Goal: Task Accomplishment & Management: Manage account settings

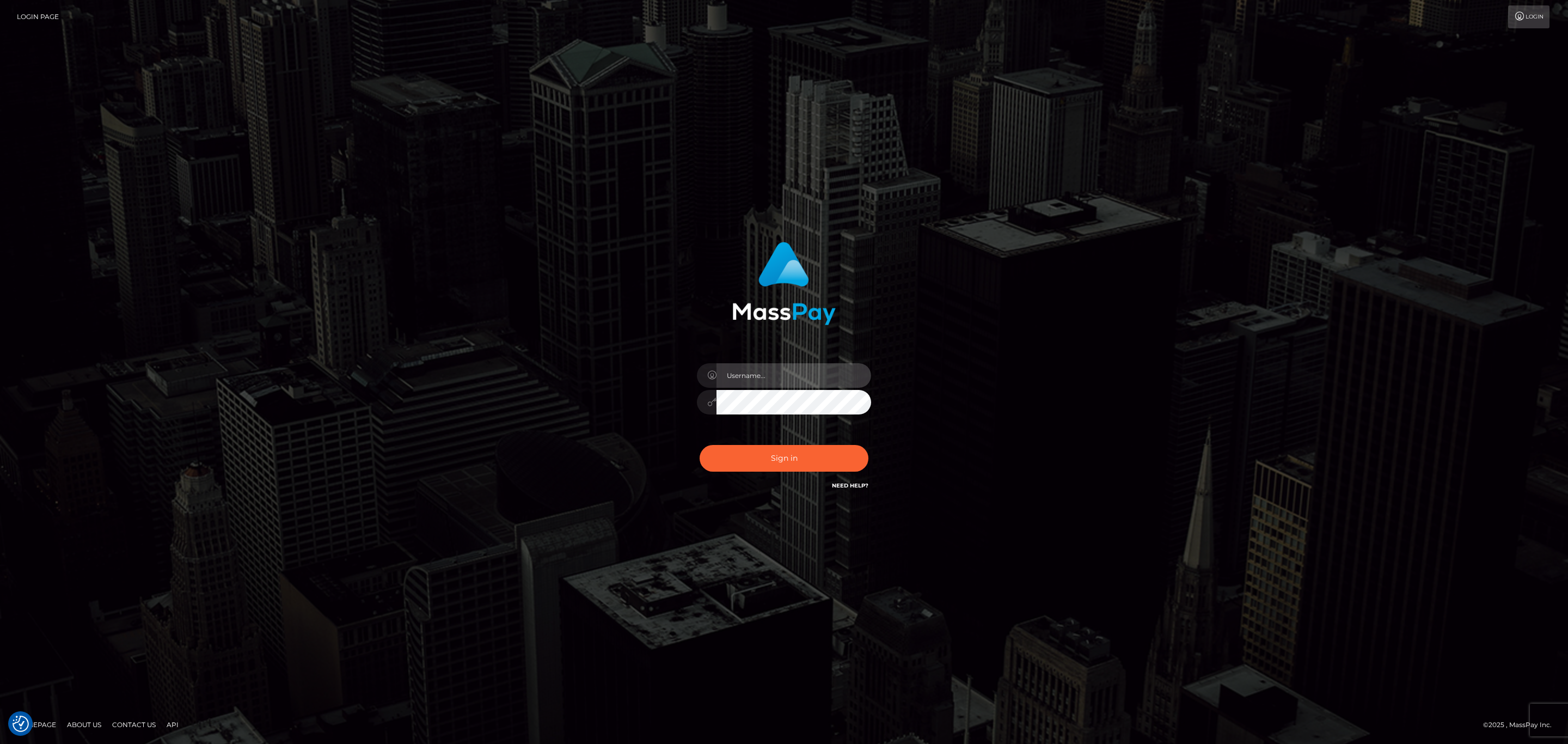
type input "sean.ace"
click at [796, 440] on div "Sign in Need Help?" at bounding box center [783, 463] width 191 height 49
click at [797, 448] on button "Sign in" at bounding box center [783, 458] width 169 height 27
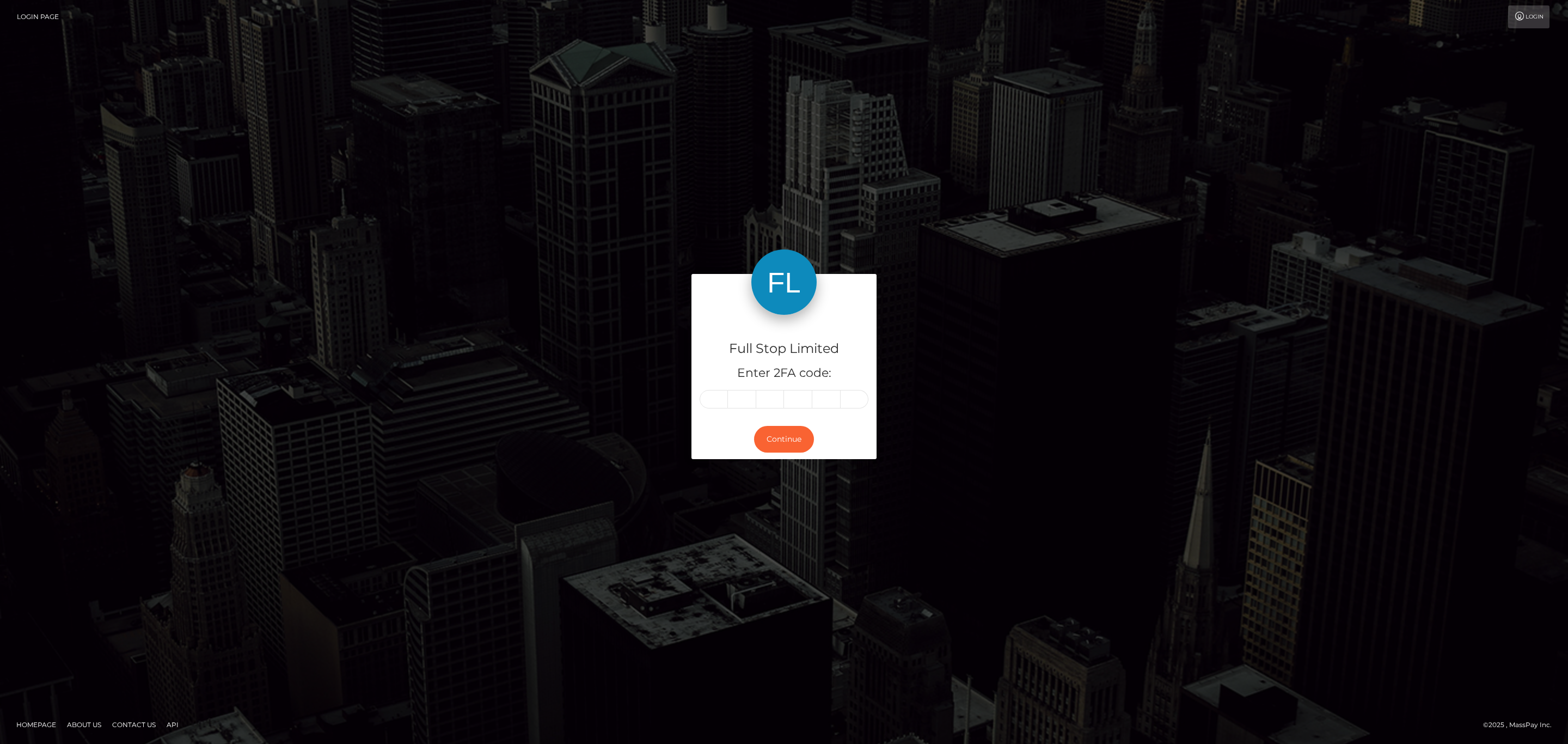
click at [724, 393] on div "Full Stop Limited Enter 2FA code:" at bounding box center [784, 367] width 185 height 105
click at [719, 396] on input "text" at bounding box center [713, 399] width 29 height 18
paste input "1"
type input "1"
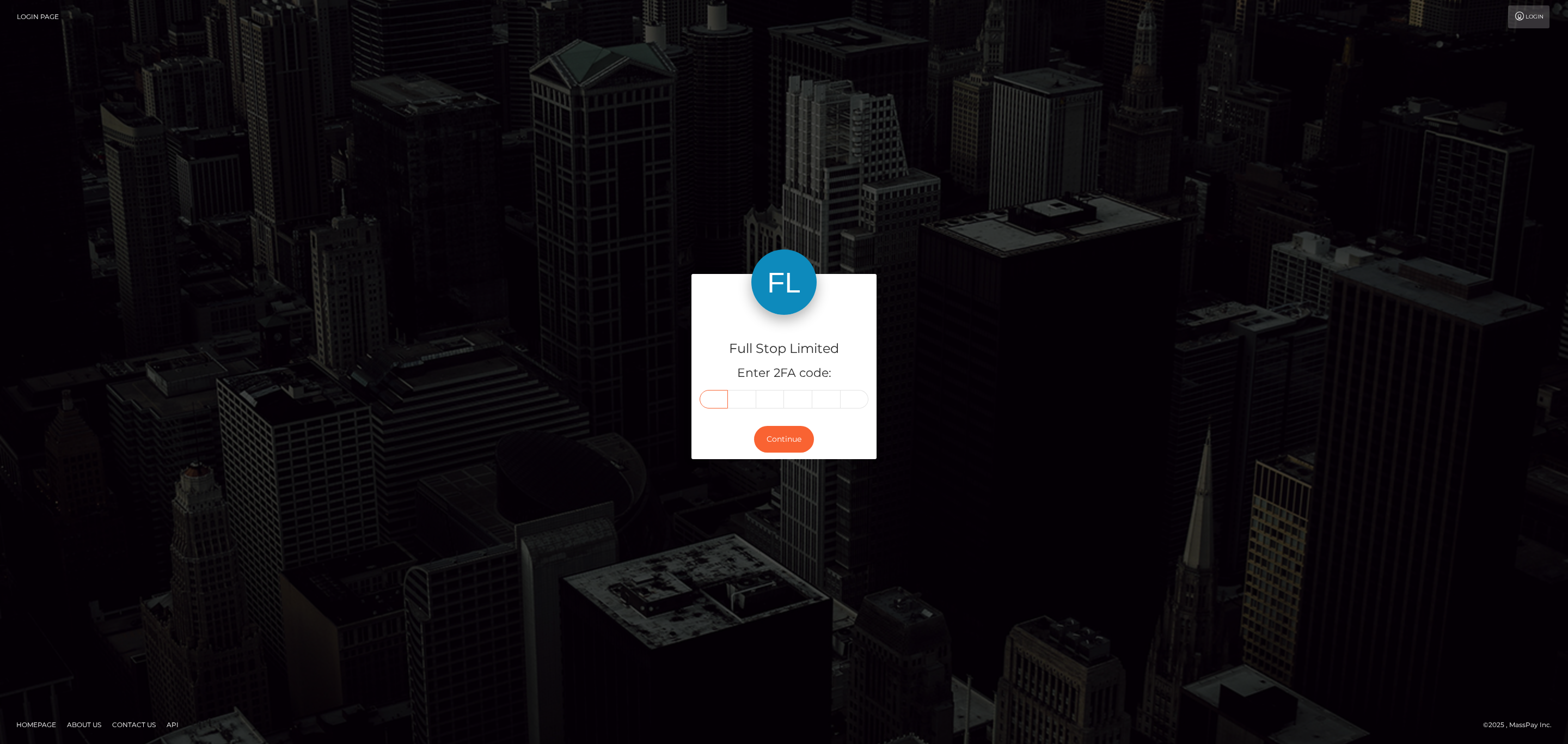
type input "6"
type input "5"
type input "4"
type input "2"
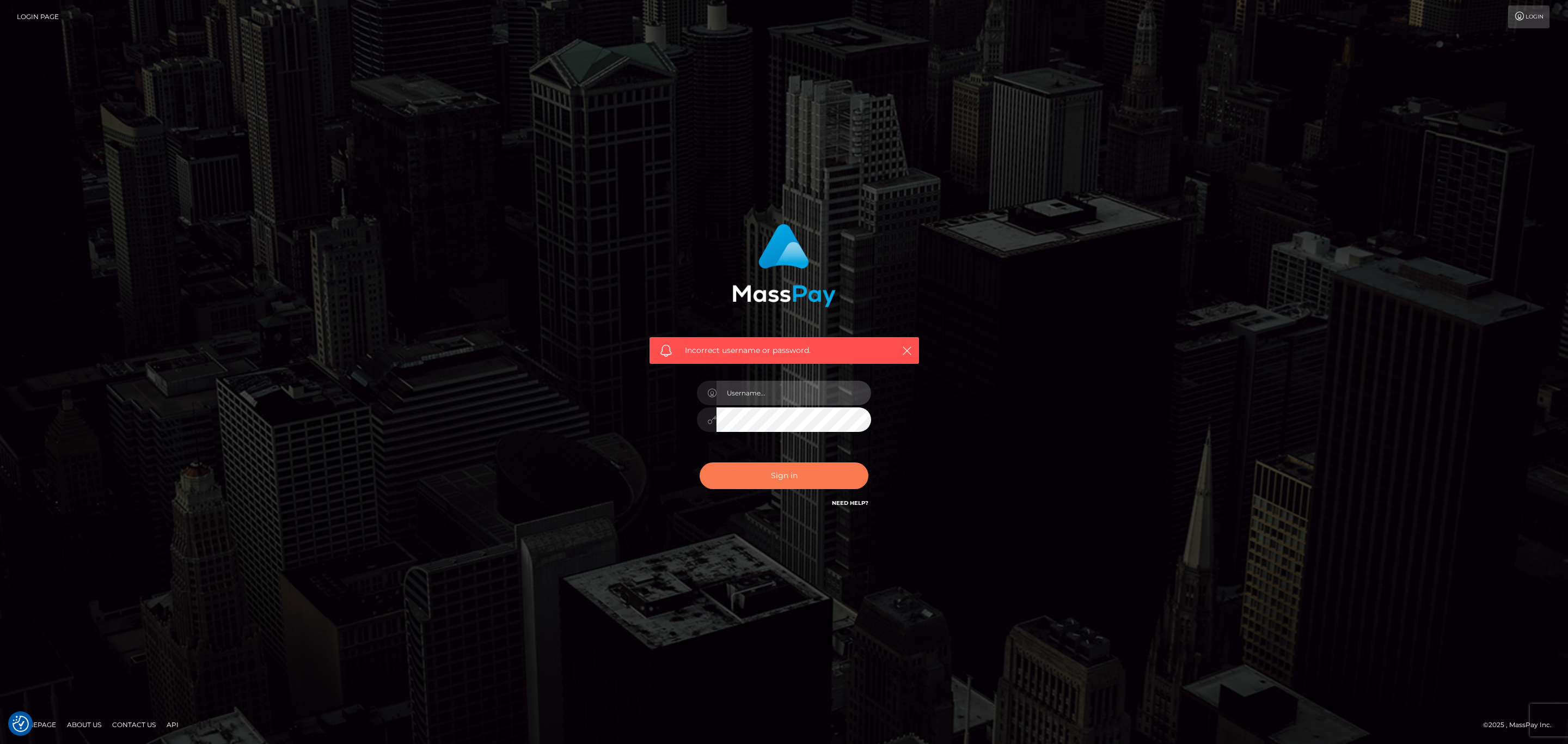
type input "sean.ace"
click at [784, 466] on button "Sign in" at bounding box center [783, 476] width 169 height 27
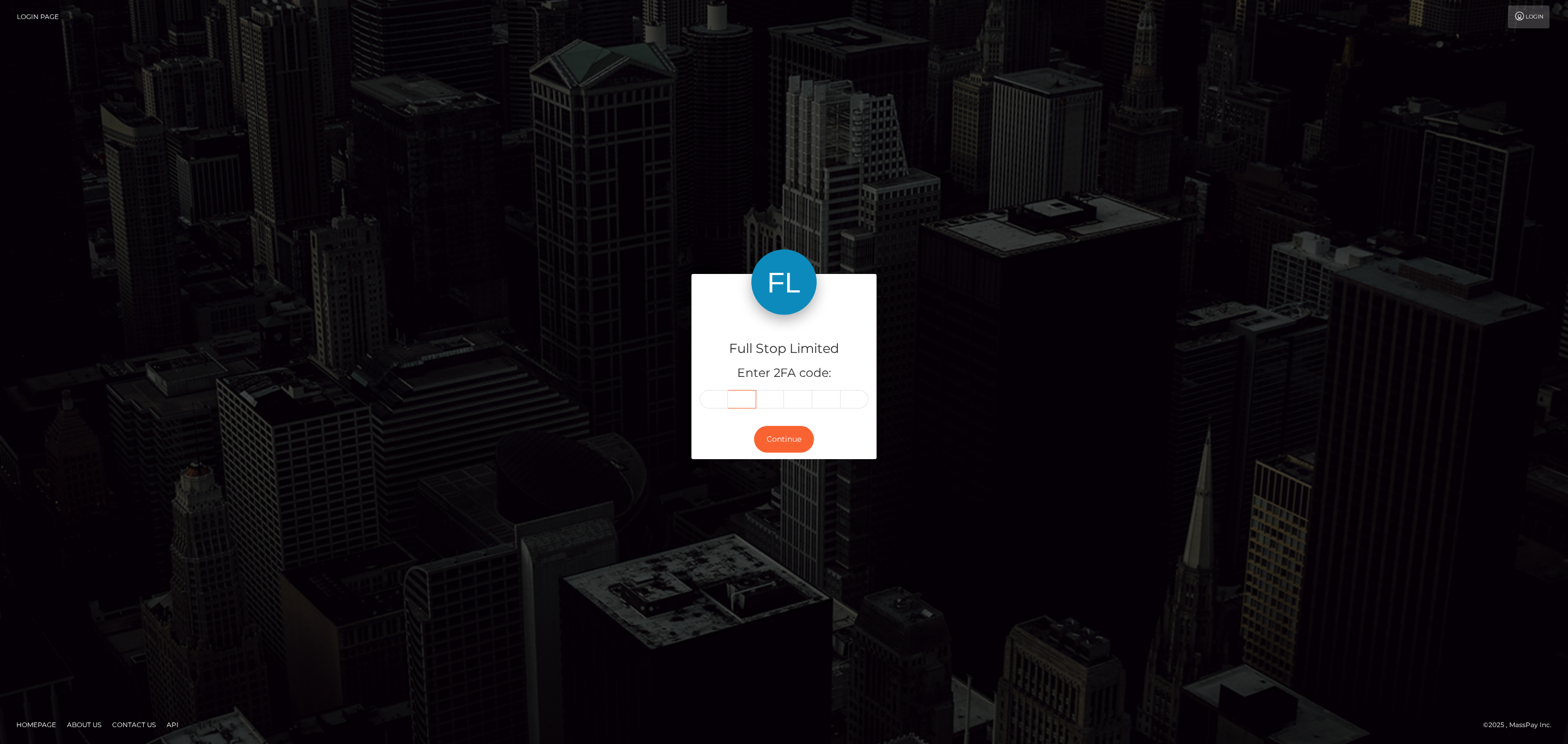
click at [725, 407] on div at bounding box center [783, 399] width 169 height 18
paste input "9"
type input "9"
type input "5"
type input "7"
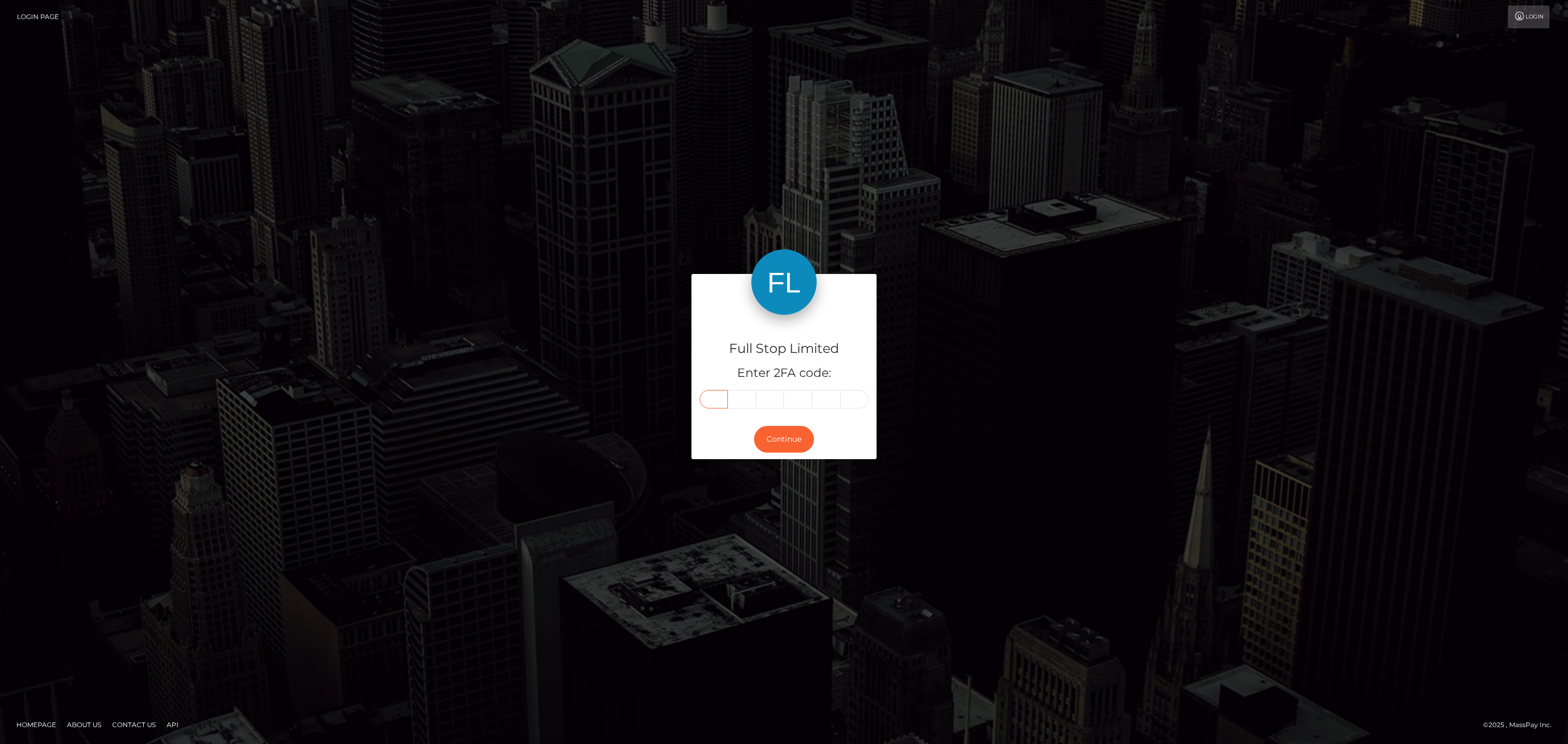
type input "1"
type input "4"
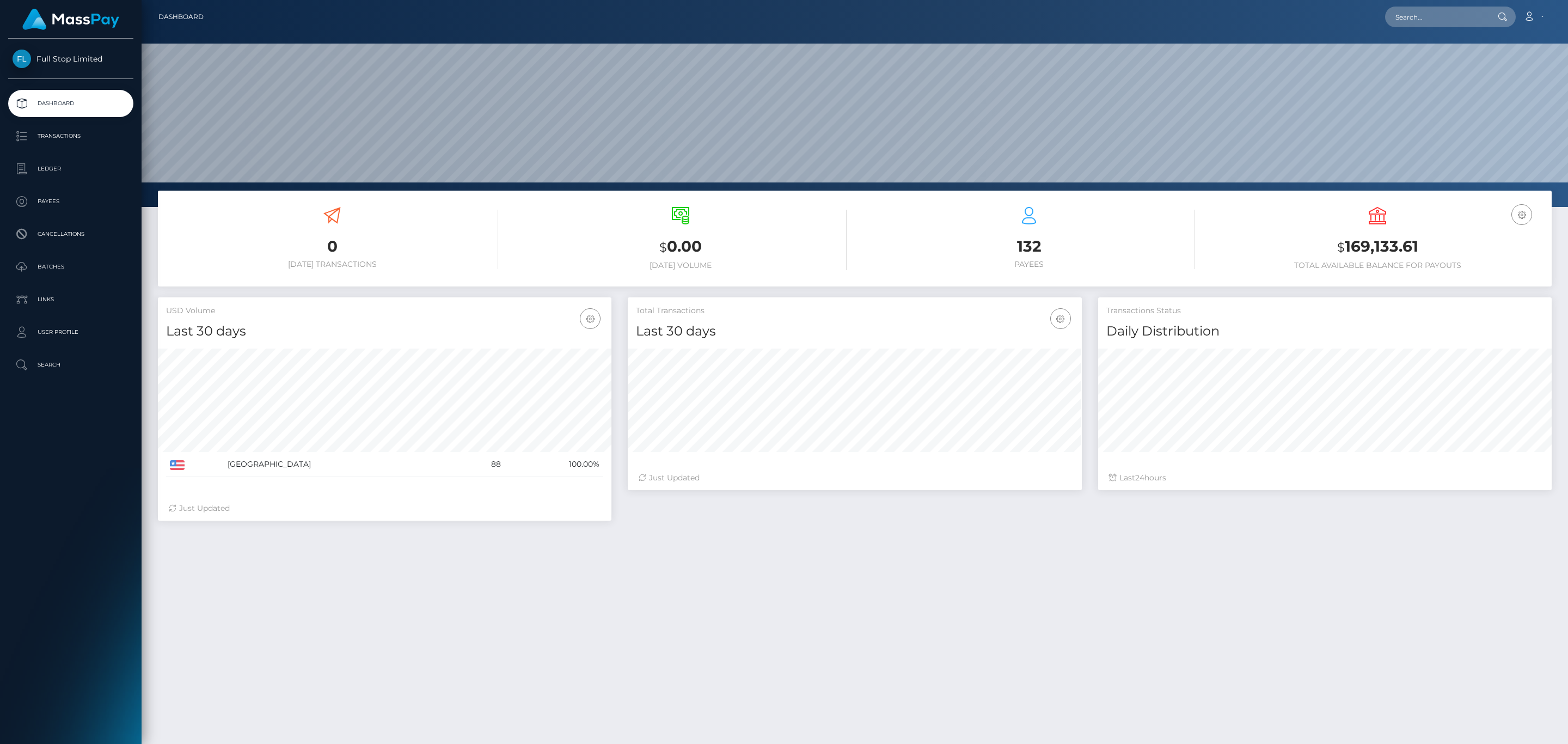
scroll to position [193, 453]
click at [1357, 237] on h3 "$ 169,133.61" at bounding box center [1377, 247] width 332 height 23
copy h3 "169,133.61"
click at [1534, 13] on icon at bounding box center [1529, 16] width 12 height 9
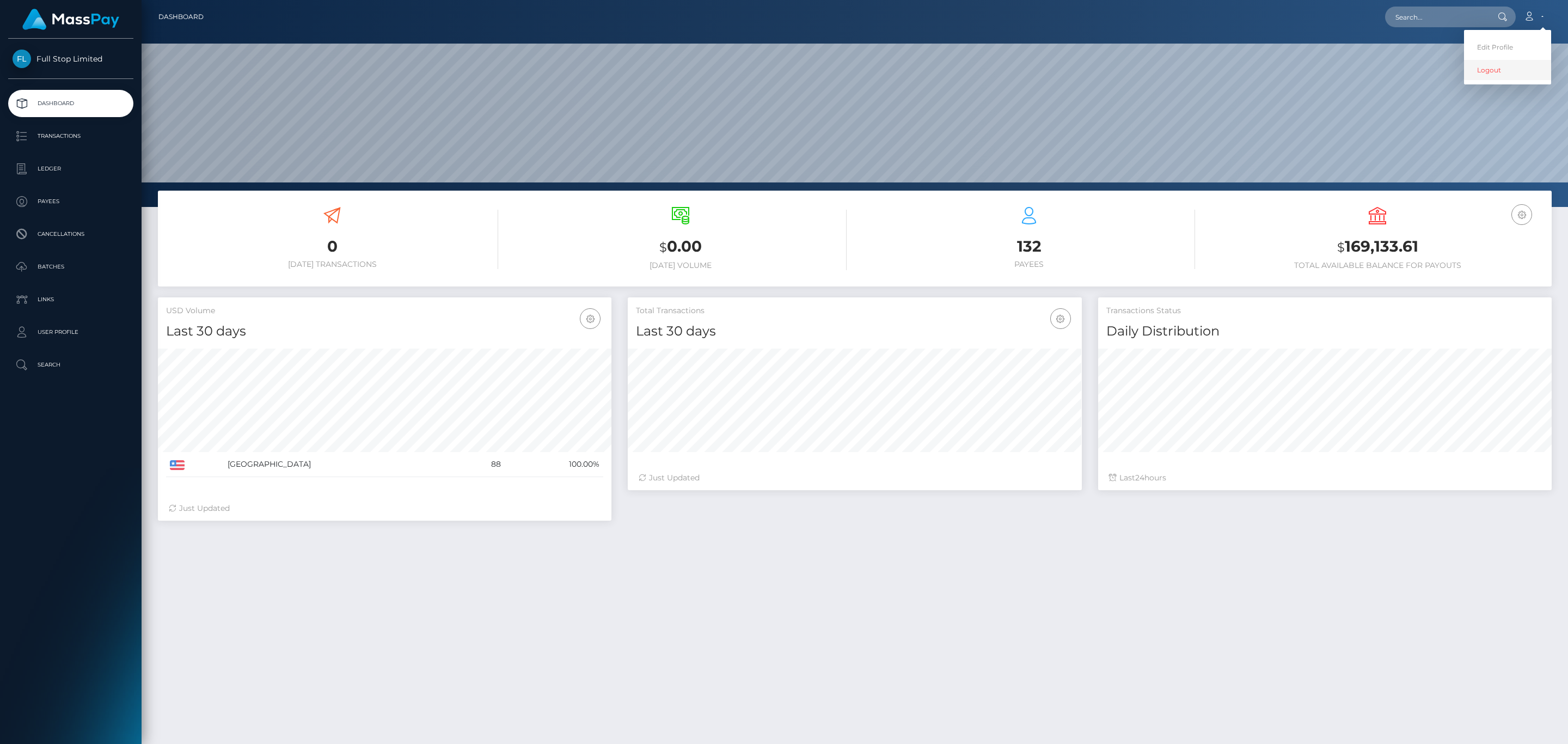
click at [1497, 71] on link "Logout" at bounding box center [1507, 69] width 87 height 20
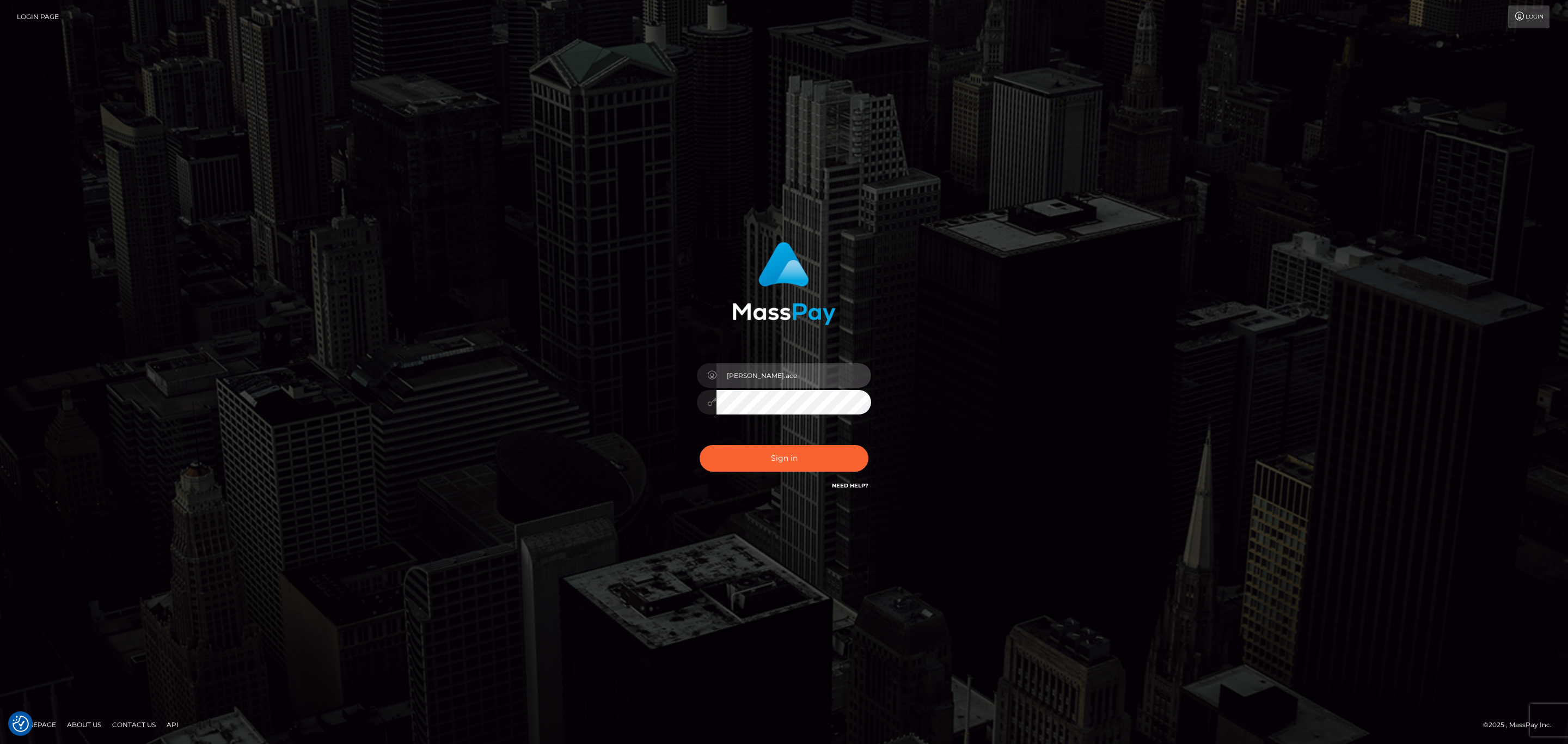
click at [801, 381] on input "sean.ace" at bounding box center [794, 376] width 155 height 24
type input "Sean.silversocial1"
click at [789, 456] on button "Sign in" at bounding box center [783, 458] width 169 height 27
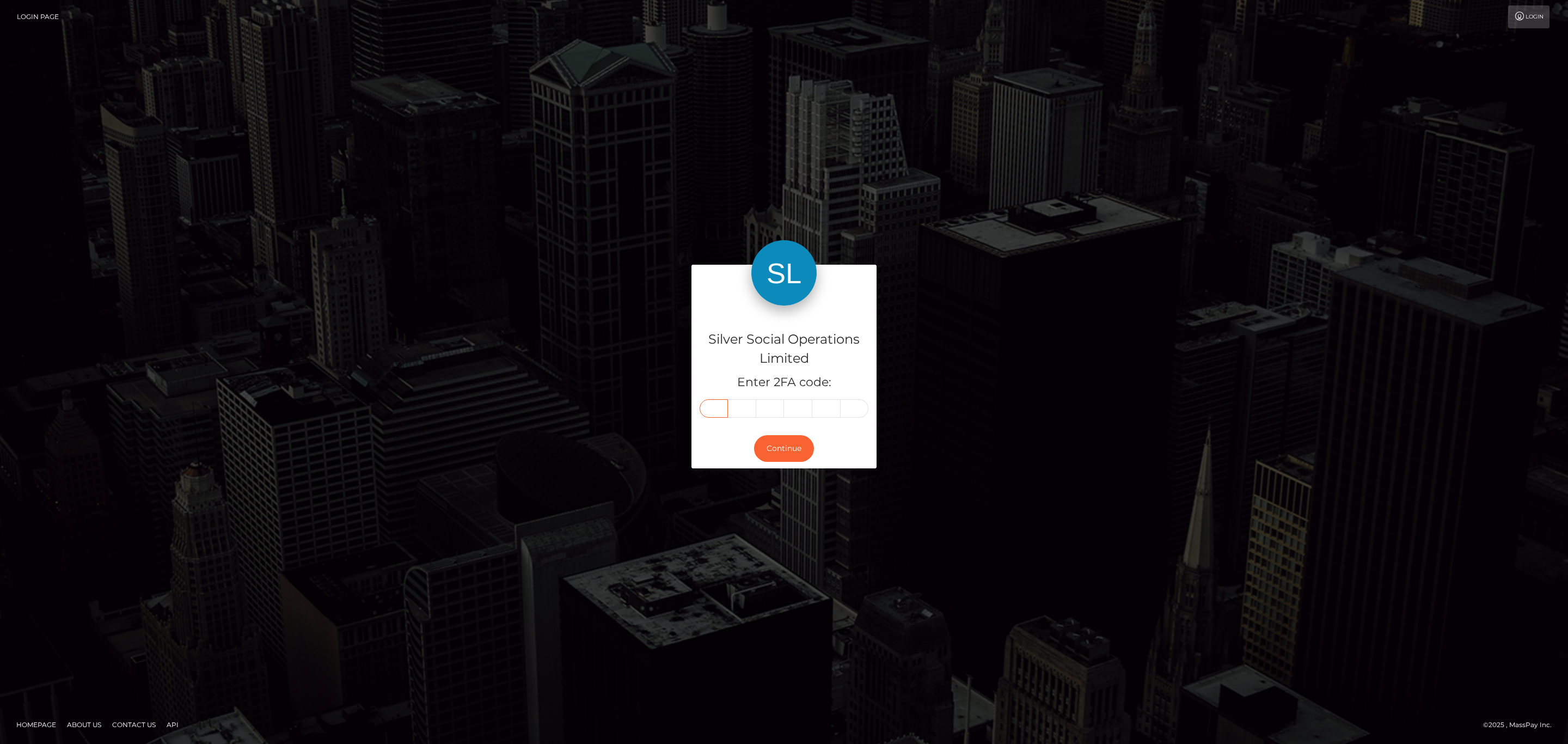
click at [717, 407] on input "text" at bounding box center [713, 409] width 29 height 18
paste input "2"
type input "2"
type input "6"
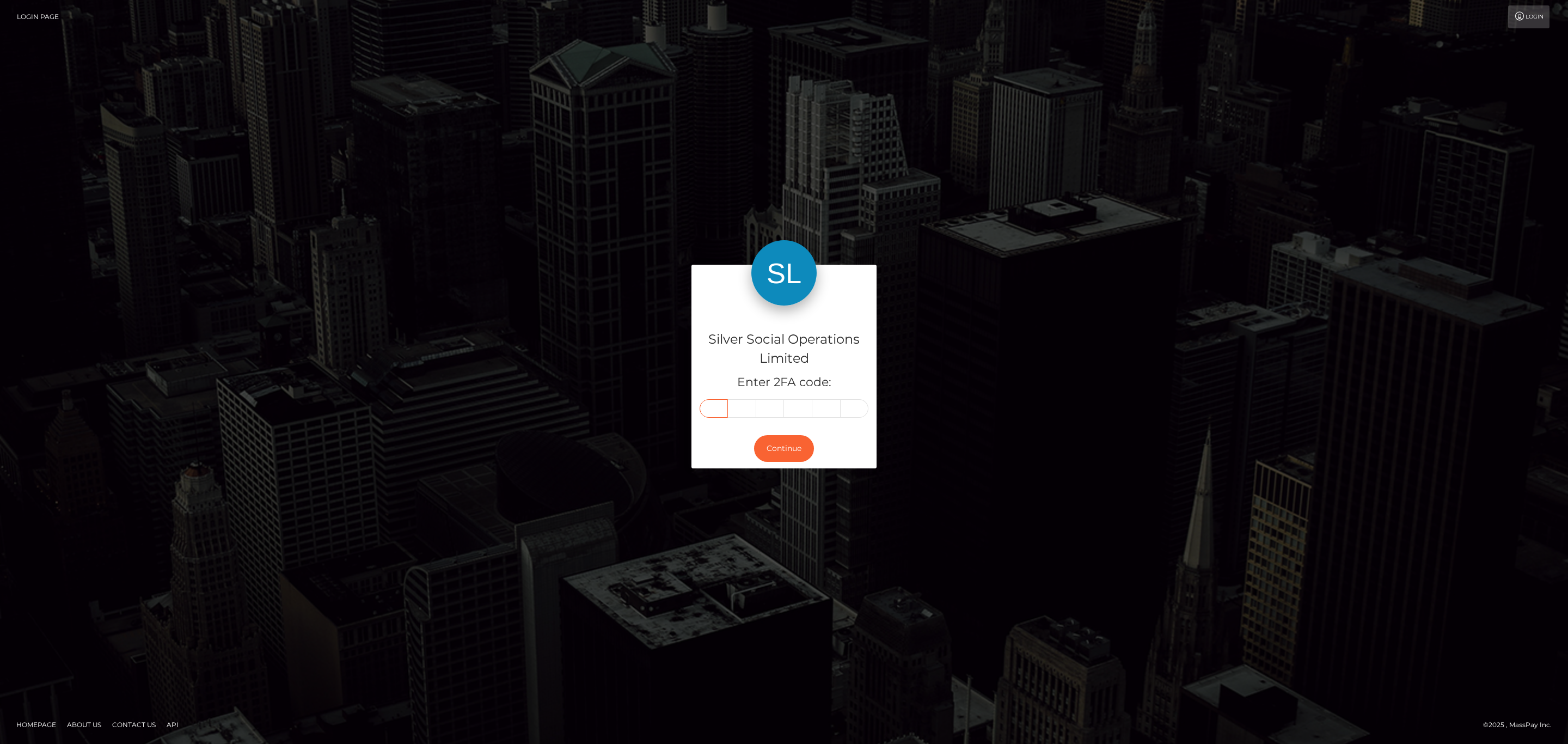
type input "3"
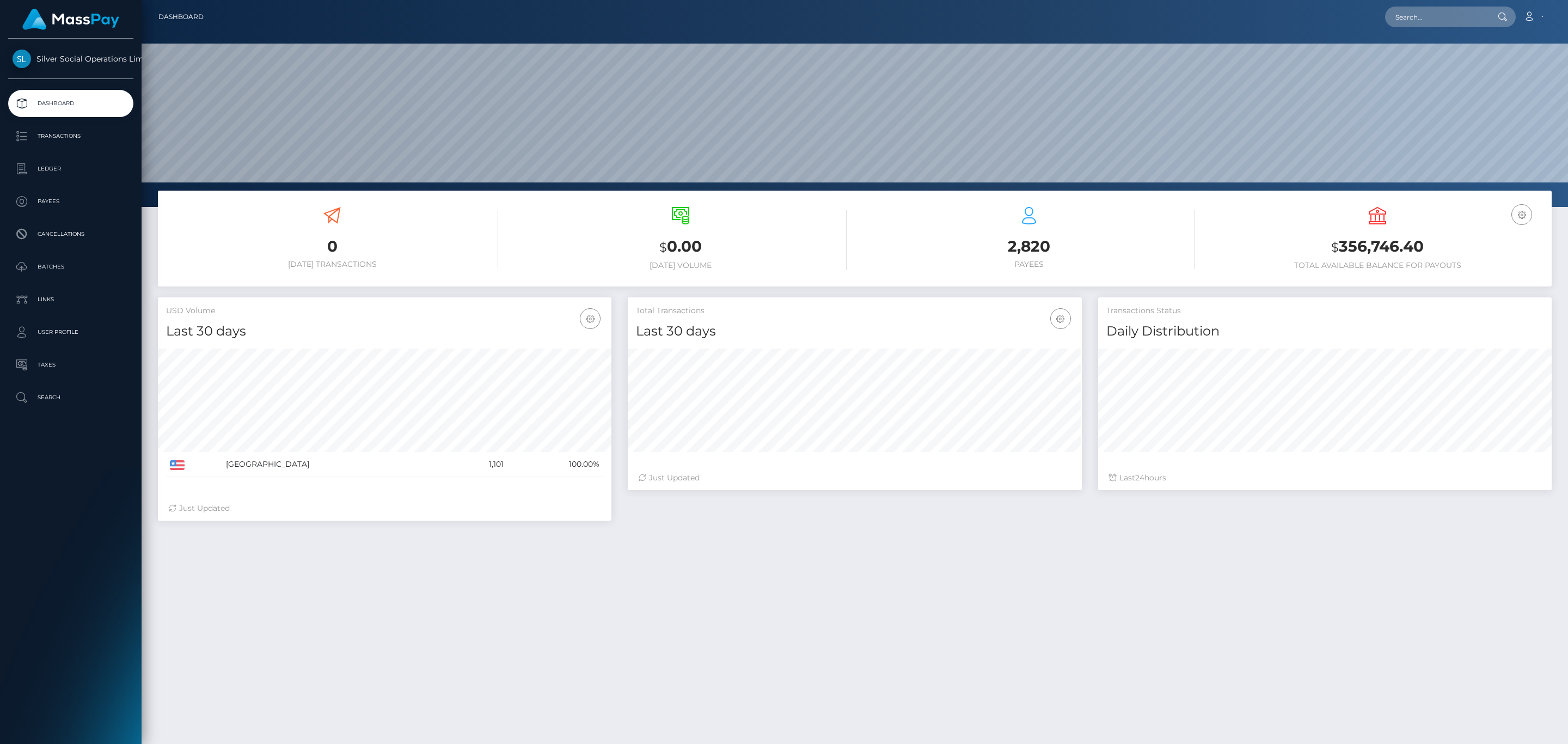
scroll to position [193, 453]
click at [1391, 245] on h3 "$ 356,746.40" at bounding box center [1377, 247] width 332 height 23
copy h3 "356,746.40"
click at [1534, 22] on link "Account" at bounding box center [1533, 17] width 32 height 23
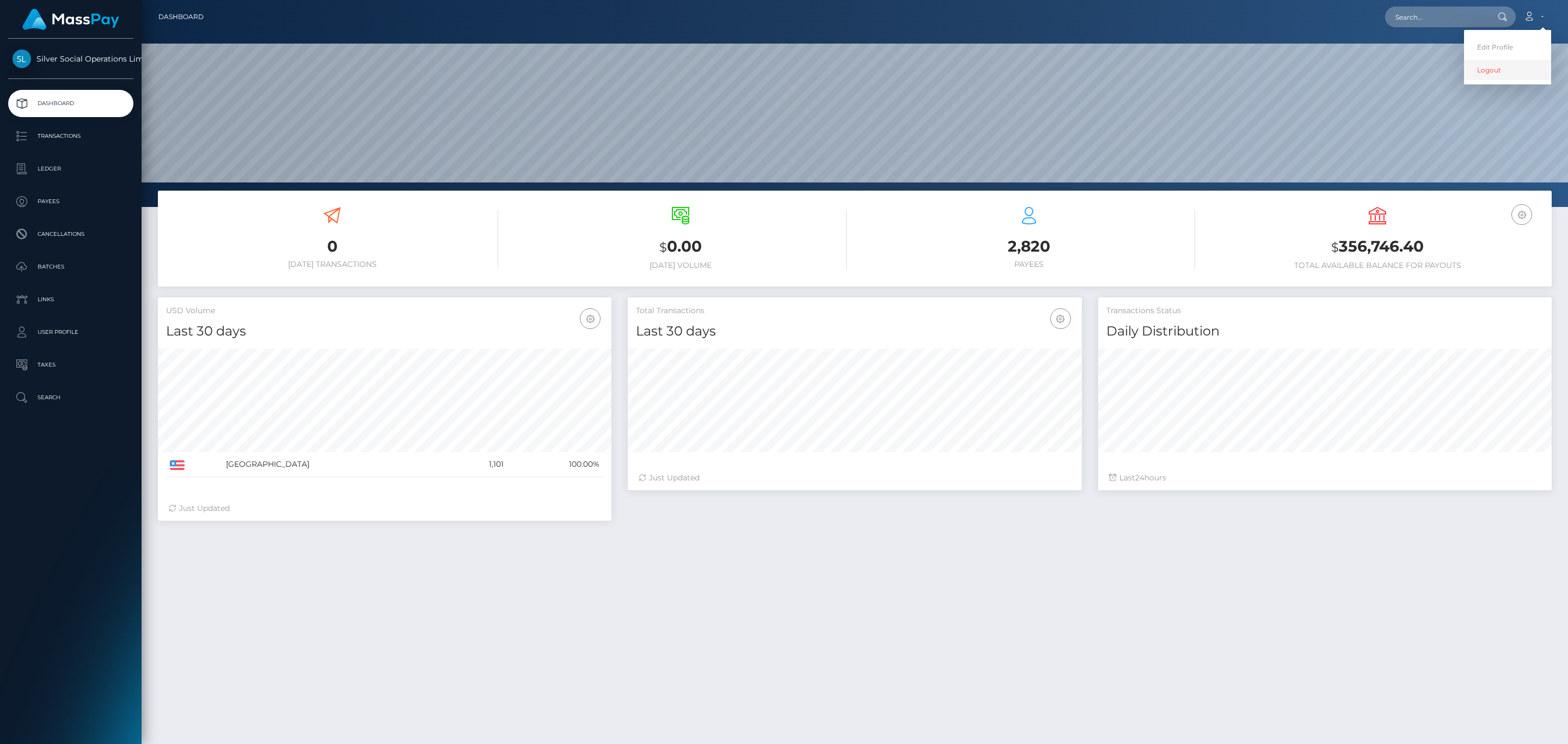
click at [1508, 63] on link "Logout" at bounding box center [1507, 69] width 87 height 20
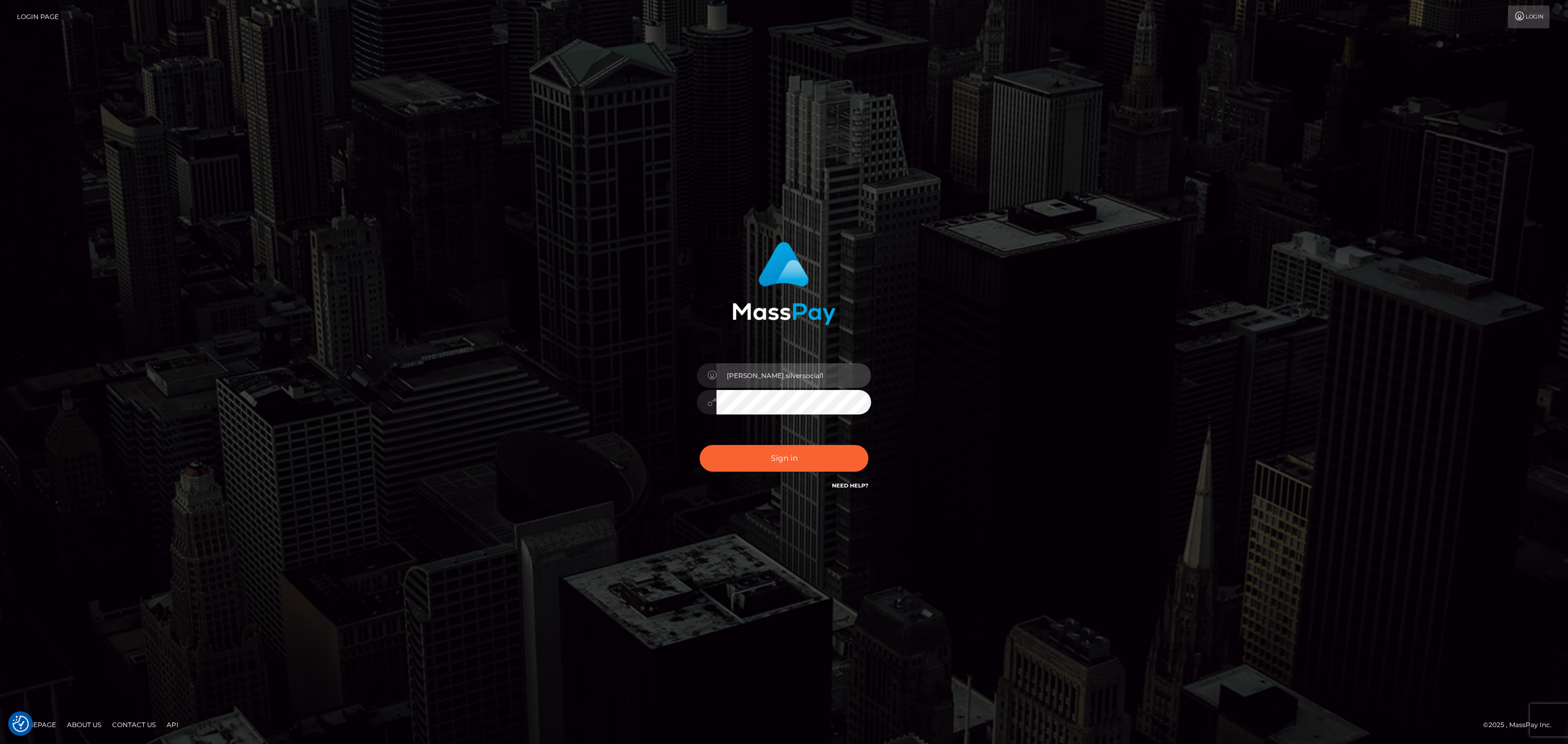
click at [807, 377] on input "Sean.silversocial1" at bounding box center [794, 376] width 155 height 24
type input "sean.megabonanza"
click at [776, 482] on div "Sign in Need Help?" at bounding box center [783, 463] width 191 height 49
click at [784, 446] on button "Sign in" at bounding box center [783, 458] width 169 height 27
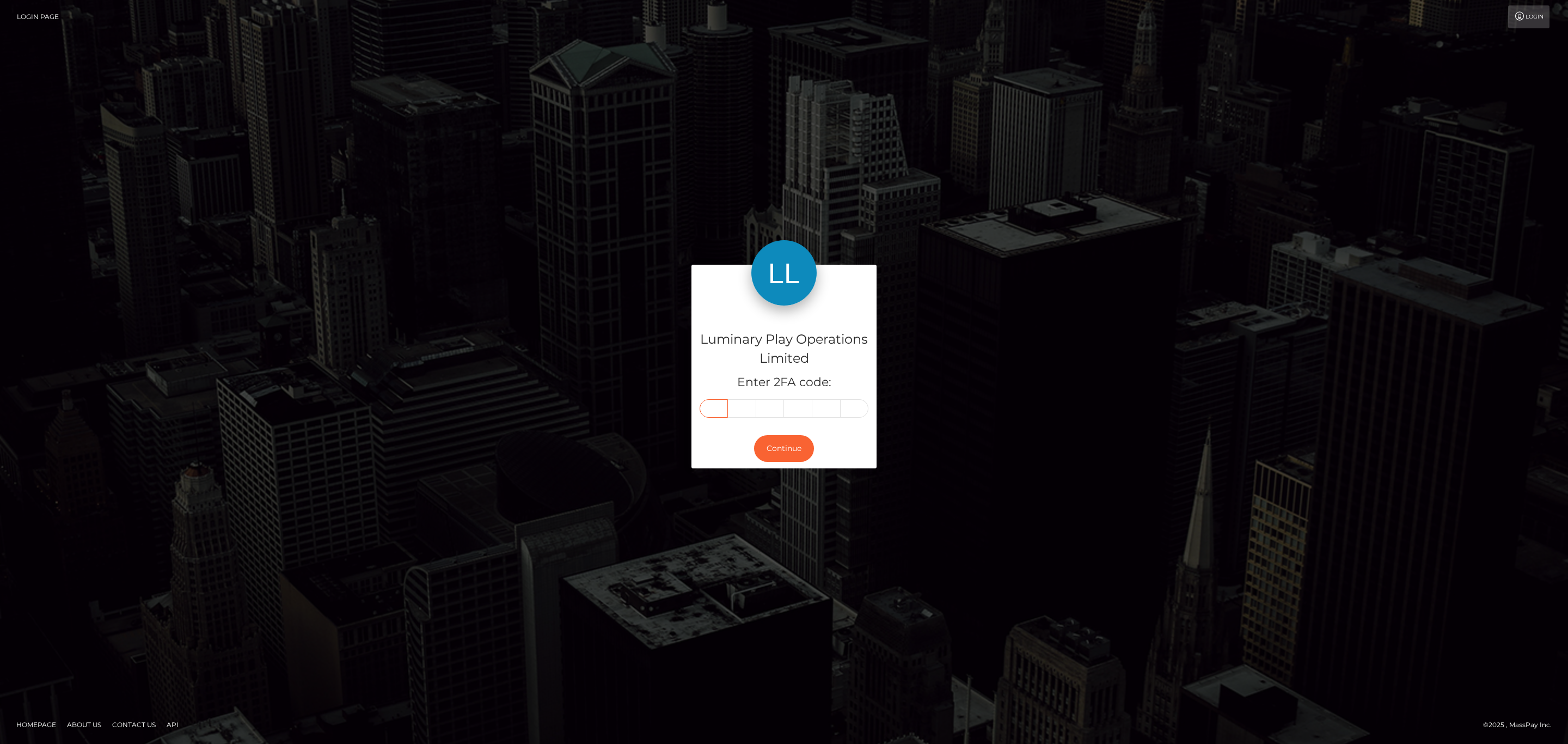
click at [717, 407] on input "text" at bounding box center [713, 409] width 29 height 18
paste input "4"
type input "4"
type input "9"
type input "7"
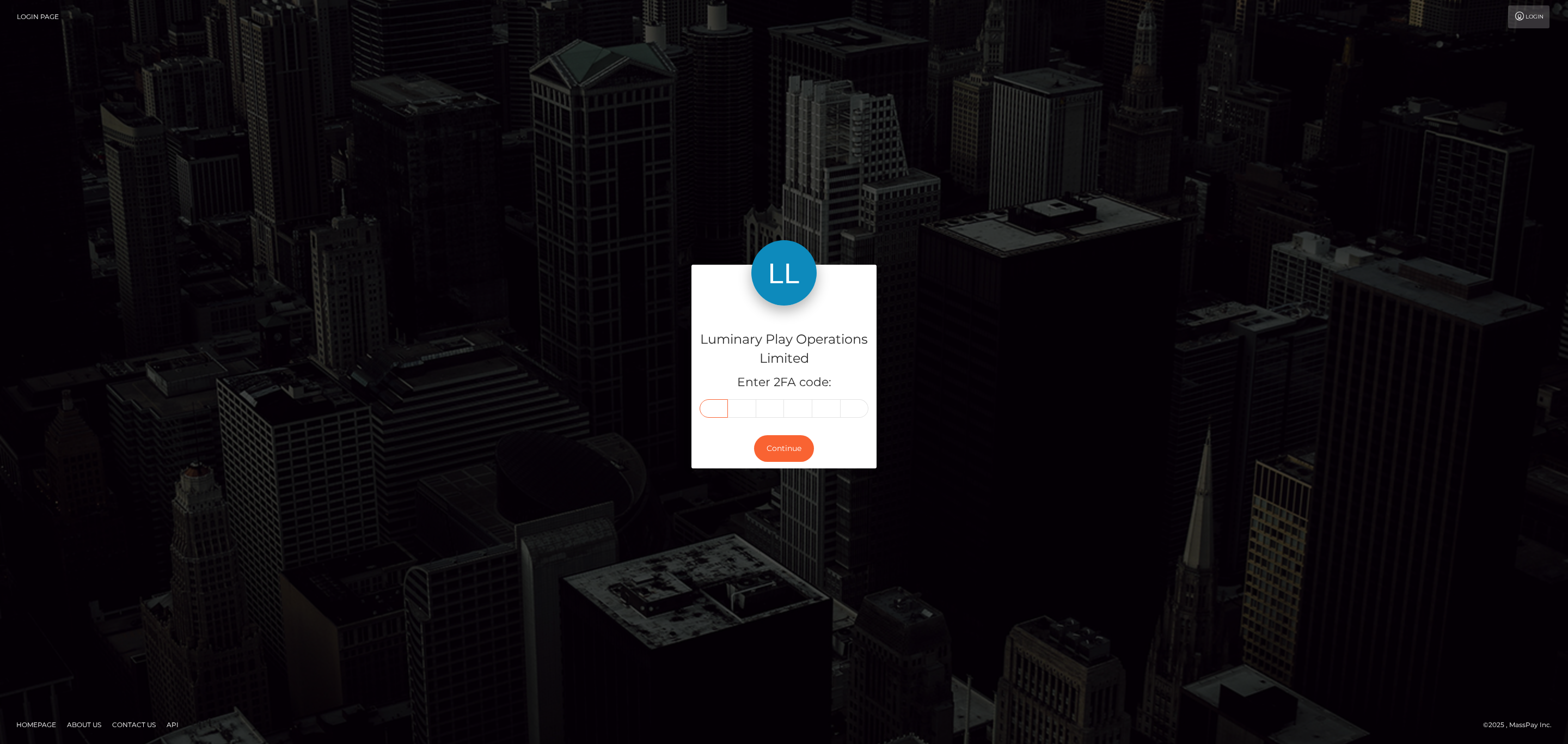
type input "9"
type input "7"
type input "9"
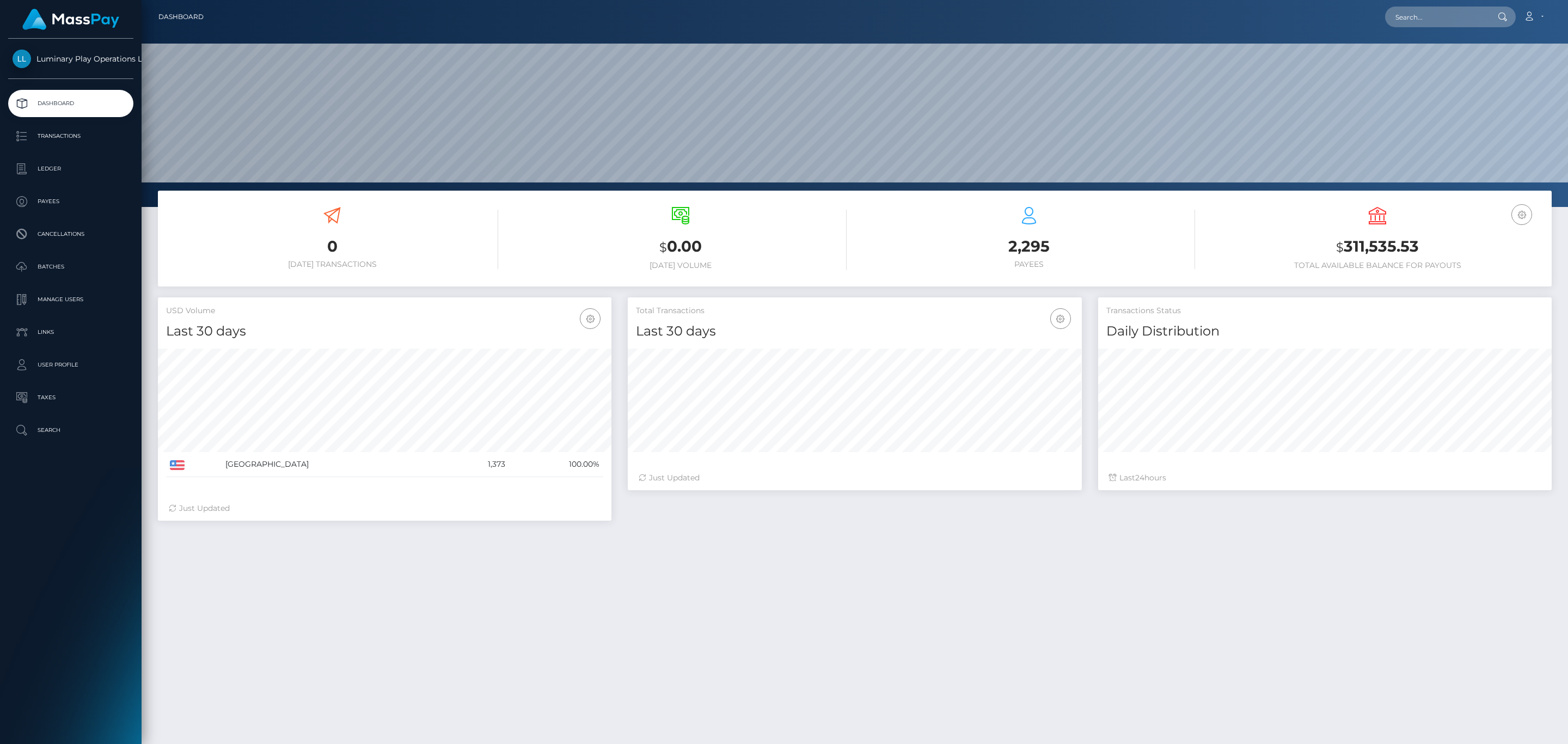
scroll to position [193, 453]
click at [1382, 244] on h3 "$ 311,535.53" at bounding box center [1377, 247] width 332 height 23
copy h3 "311,535.53"
click at [97, 138] on p "Transactions" at bounding box center [71, 136] width 116 height 16
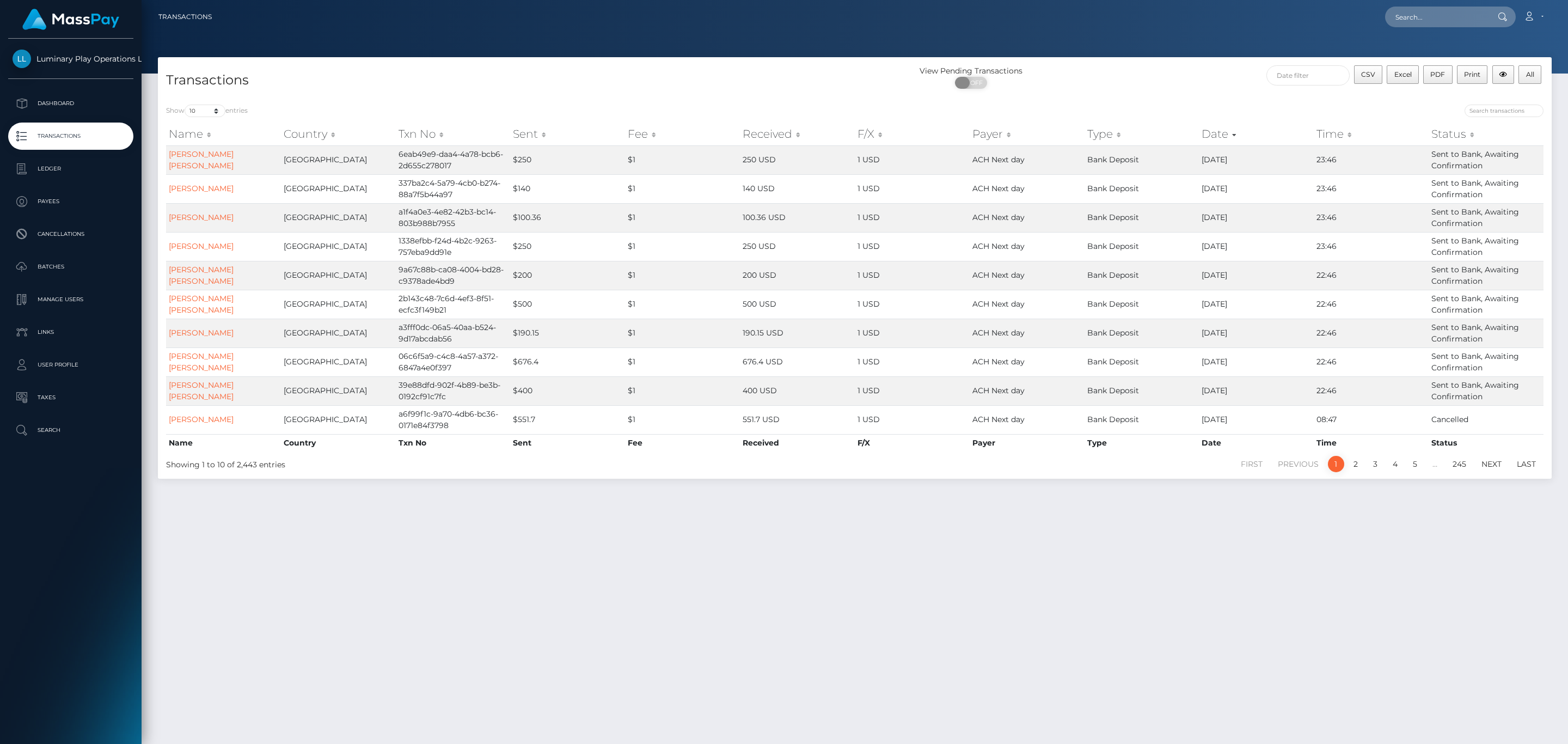
click at [982, 80] on span "OFF" at bounding box center [975, 83] width 27 height 12
checkbox input "true"
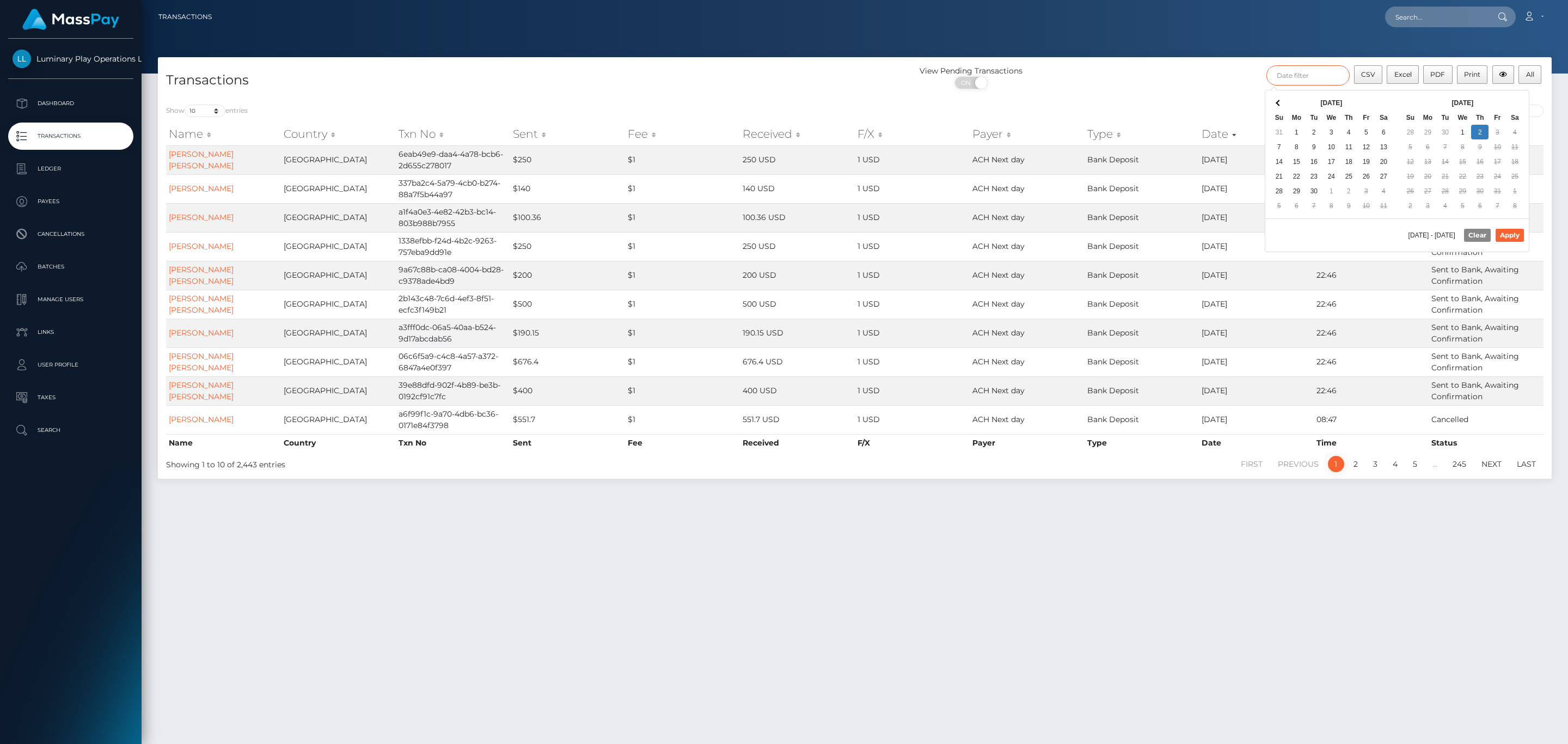
click at [1320, 74] on input "text" at bounding box center [1307, 75] width 83 height 20
click at [1511, 90] on div "[DATE] Su Mo Tu We Th Fr Sa 28 29 30 1 2 3 4 5 6 7 8 9 10 11 12 13 14 15 16 17 …" at bounding box center [1463, 154] width 131 height 128
click at [1514, 240] on button "Apply" at bounding box center [1510, 235] width 29 height 13
type input "[DATE] - [DATE]"
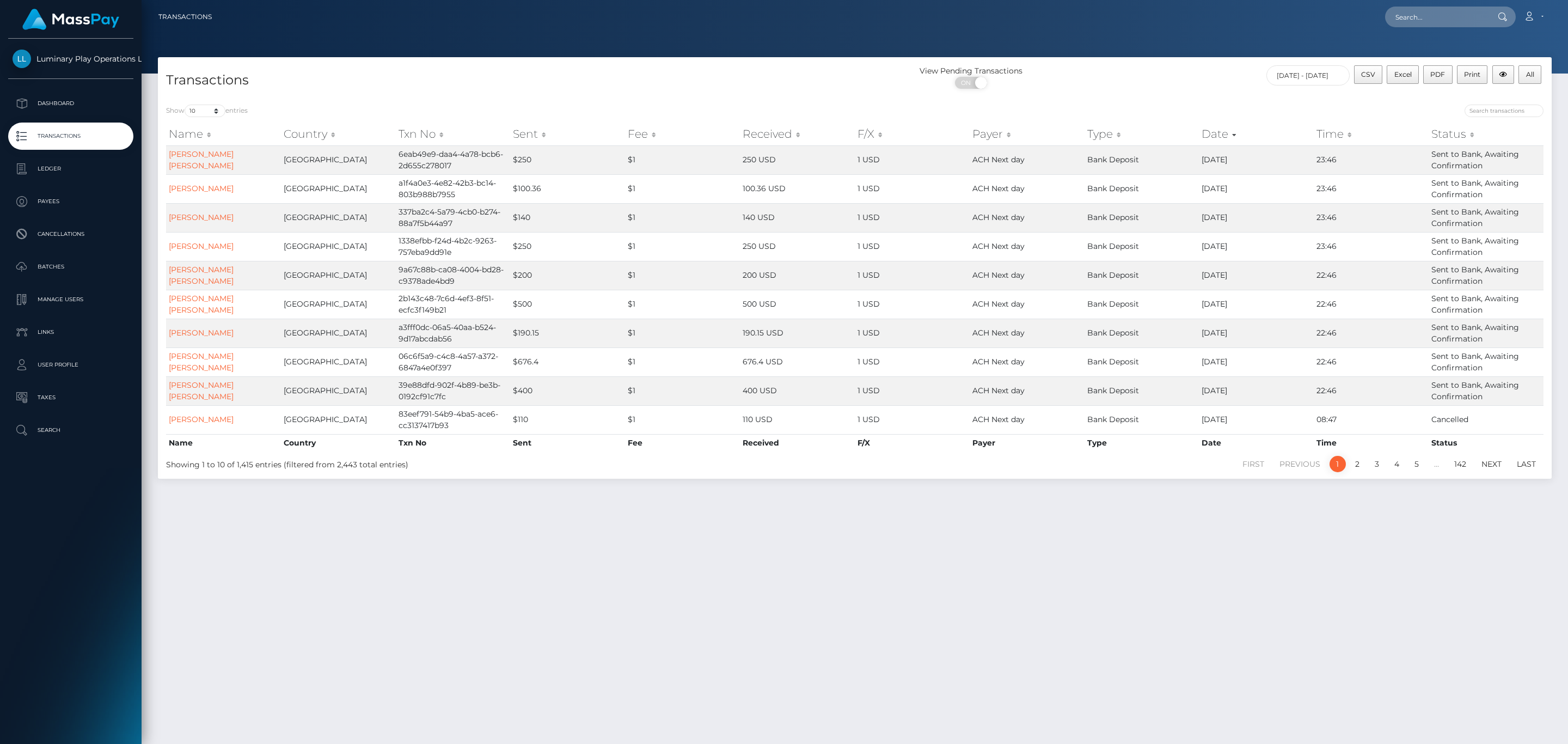
click at [1196, 72] on div "View Pending Transactions ON OFF" at bounding box center [1029, 79] width 348 height 29
click at [1531, 72] on span "All" at bounding box center [1530, 74] width 8 height 8
